Goal: Information Seeking & Learning: Learn about a topic

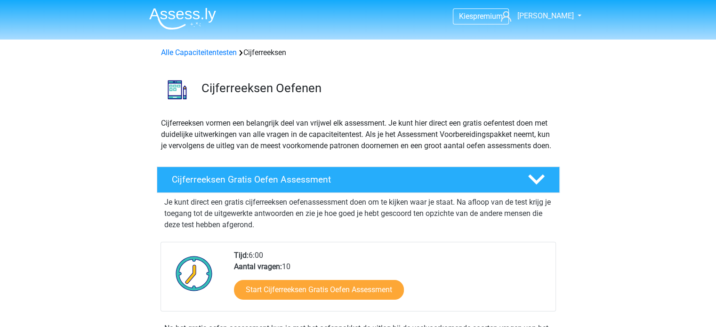
drag, startPoint x: 177, startPoint y: 50, endPoint x: 190, endPoint y: 65, distance: 20.1
click at [177, 50] on link "Alle Capaciteitentesten" at bounding box center [199, 52] width 76 height 9
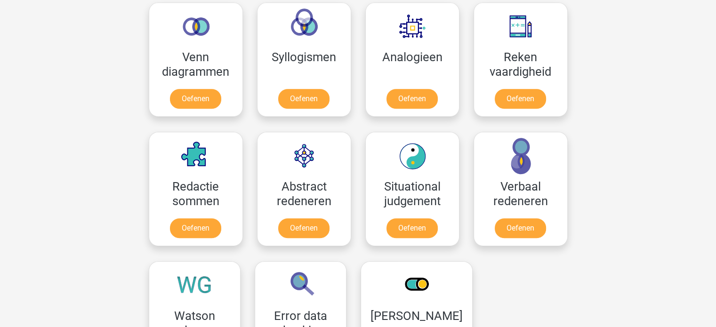
scroll to position [588, 0]
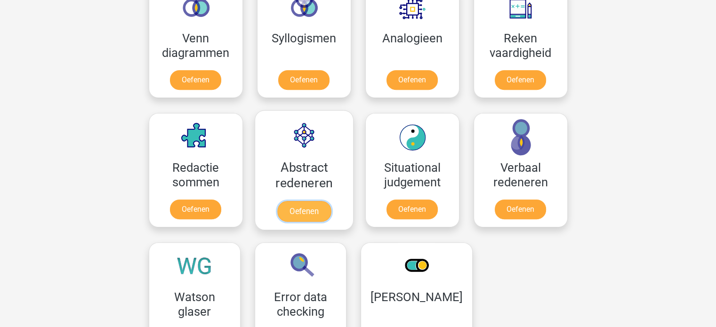
click at [289, 201] on link "Oefenen" at bounding box center [304, 211] width 54 height 21
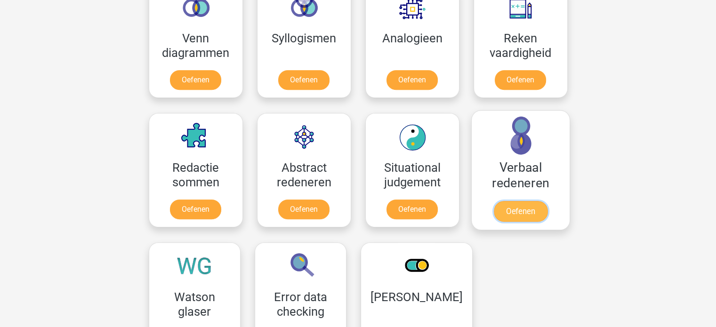
click at [516, 201] on link "Oefenen" at bounding box center [521, 211] width 54 height 21
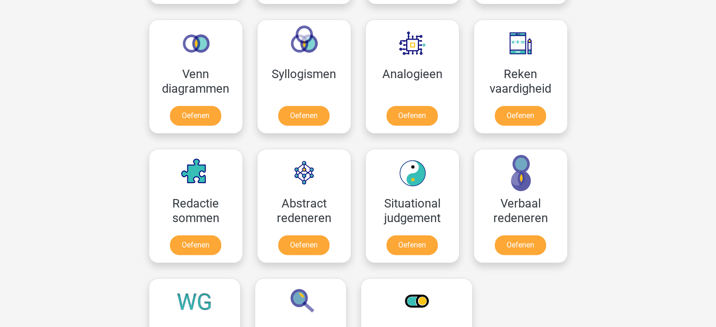
scroll to position [693, 0]
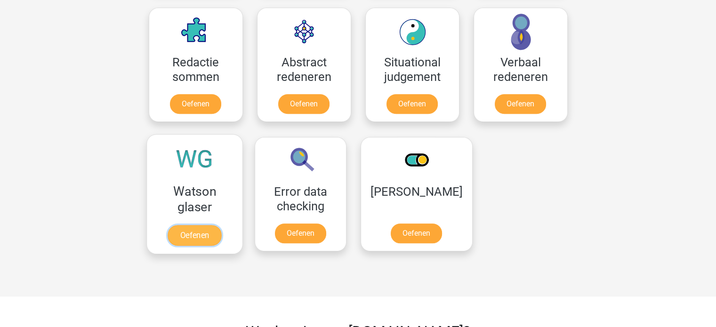
drag, startPoint x: 178, startPoint y: 183, endPoint x: 160, endPoint y: 195, distance: 22.5
click at [178, 225] on link "Oefenen" at bounding box center [195, 235] width 54 height 21
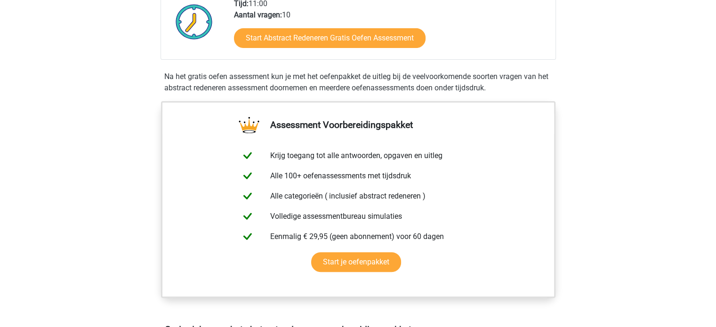
scroll to position [377, 0]
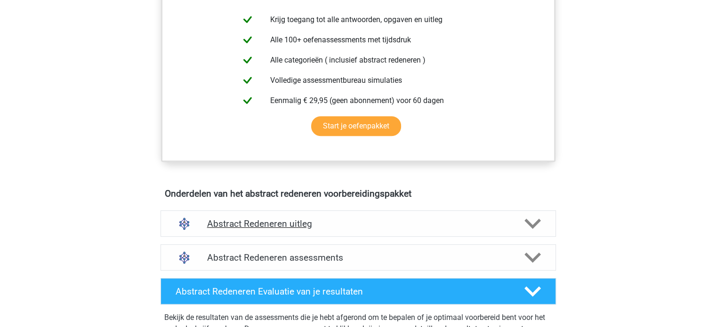
click at [285, 214] on div "Abstract Redeneren uitleg" at bounding box center [359, 224] width 396 height 26
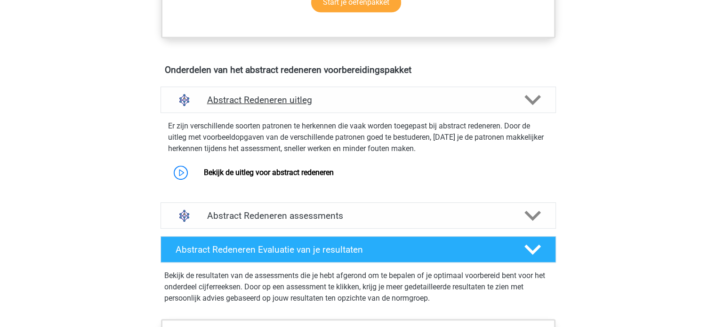
scroll to position [518, 0]
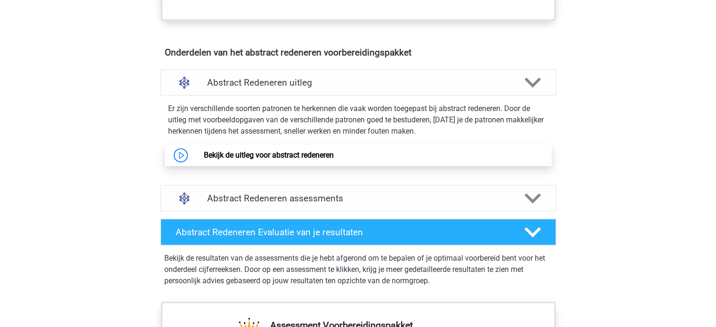
click at [287, 158] on link "Bekijk de uitleg voor abstract redeneren" at bounding box center [269, 155] width 130 height 9
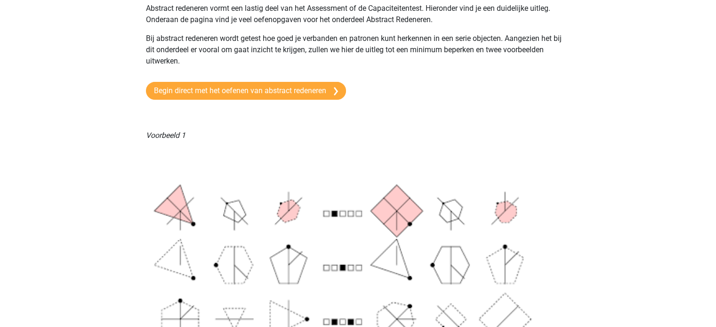
scroll to position [94, 0]
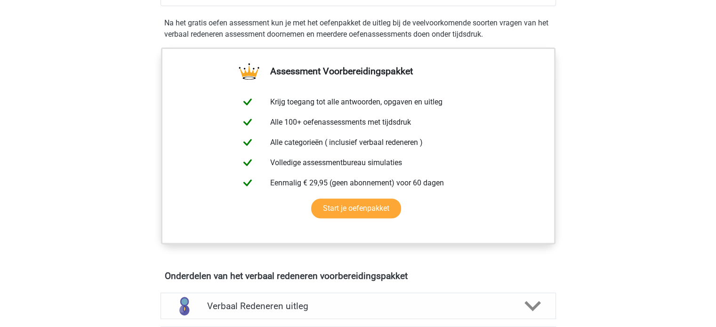
scroll to position [377, 0]
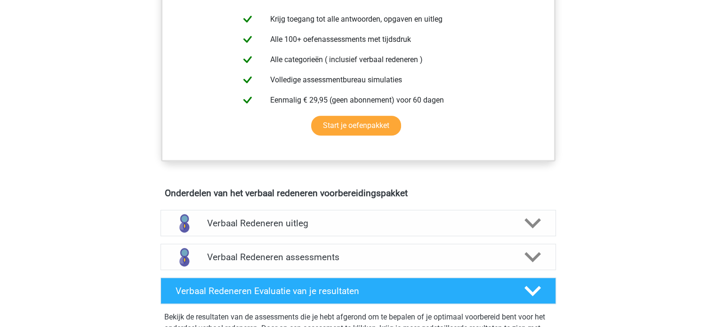
click at [497, 214] on div "Verbaal Redeneren uitleg" at bounding box center [359, 223] width 396 height 26
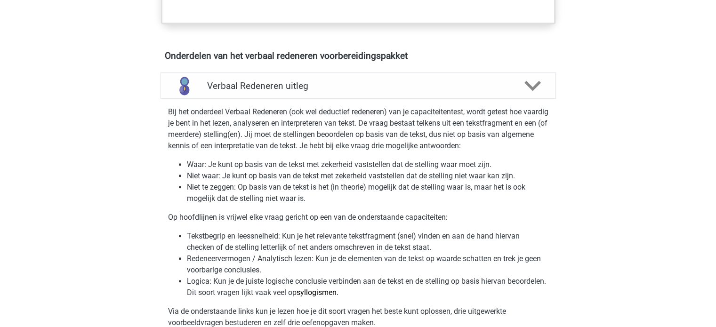
scroll to position [518, 0]
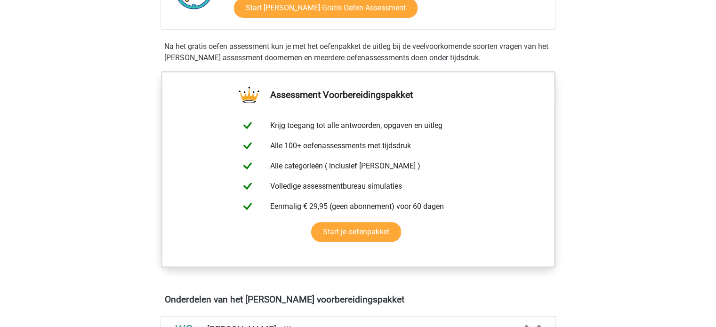
scroll to position [377, 0]
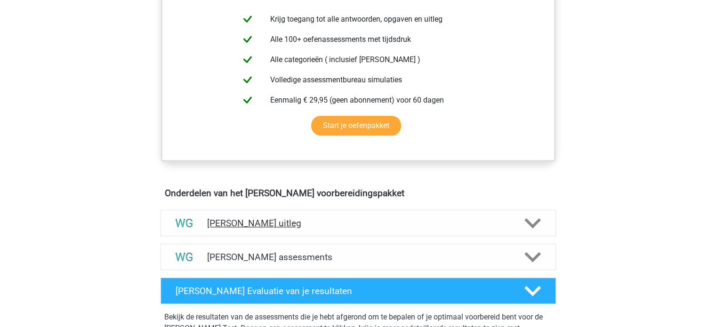
click at [226, 214] on div "Watson Glaser uitleg" at bounding box center [359, 223] width 396 height 26
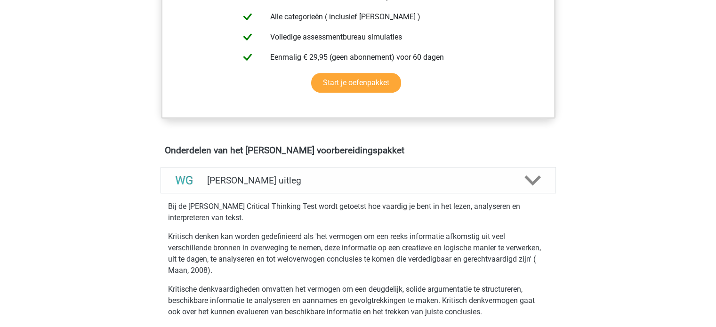
scroll to position [471, 0]
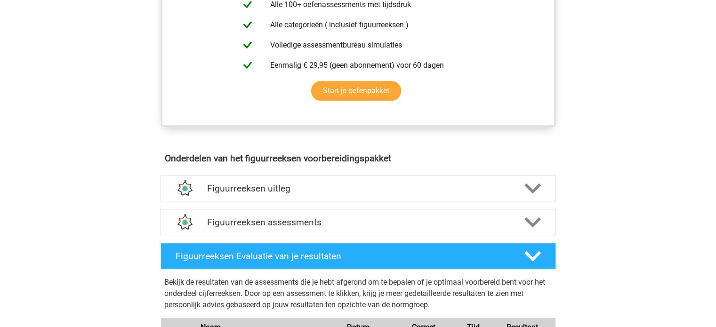
scroll to position [424, 0]
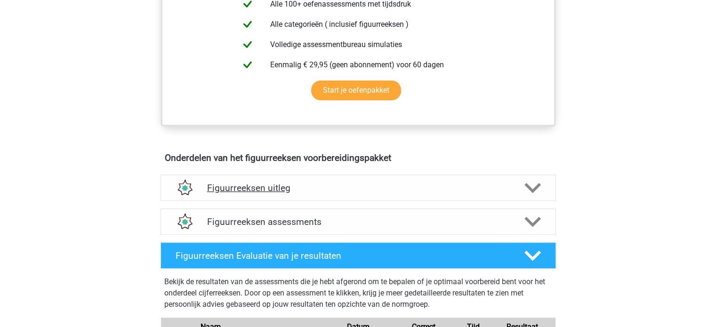
click at [255, 183] on h4 "Figuurreeksen uitleg" at bounding box center [358, 188] width 302 height 11
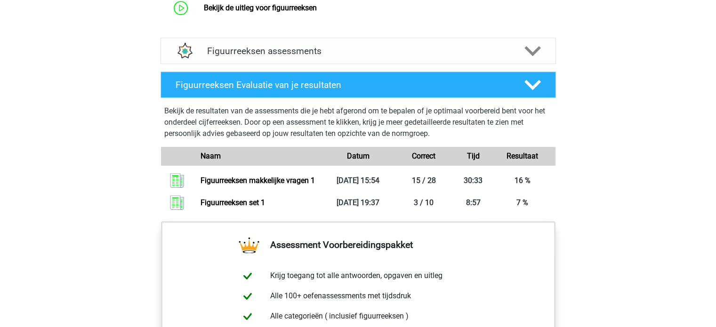
scroll to position [706, 0]
